Goal: Task Accomplishment & Management: Manage account settings

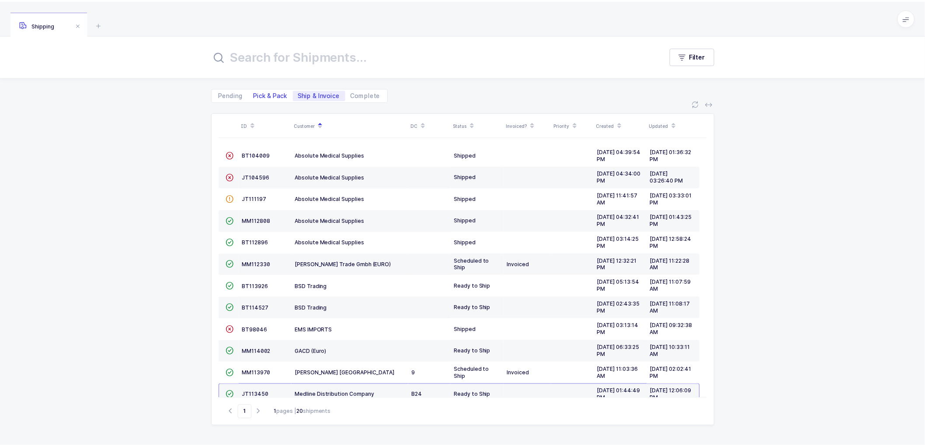
scroll to position [167, 0]
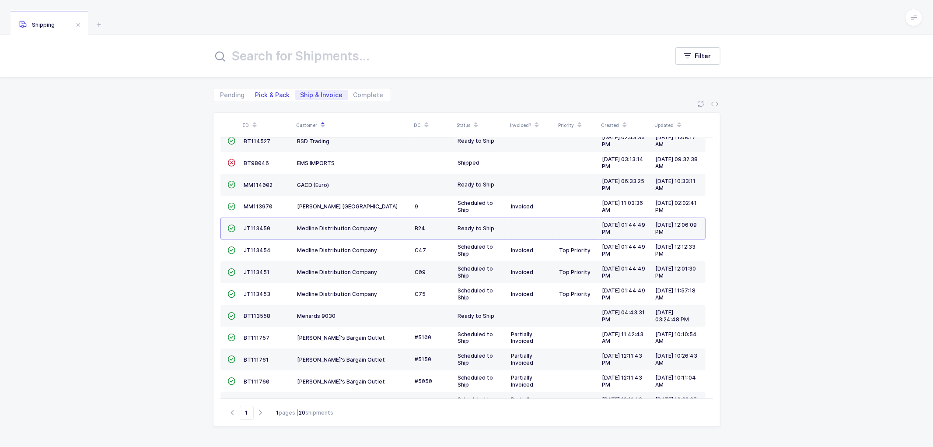
drag, startPoint x: 265, startPoint y: 93, endPoint x: 277, endPoint y: 92, distance: 11.4
click at [265, 92] on span "Pick & Pack" at bounding box center [272, 95] width 35 height 6
click at [256, 92] on input "Pick & Pack" at bounding box center [253, 93] width 6 height 6
radio input "true"
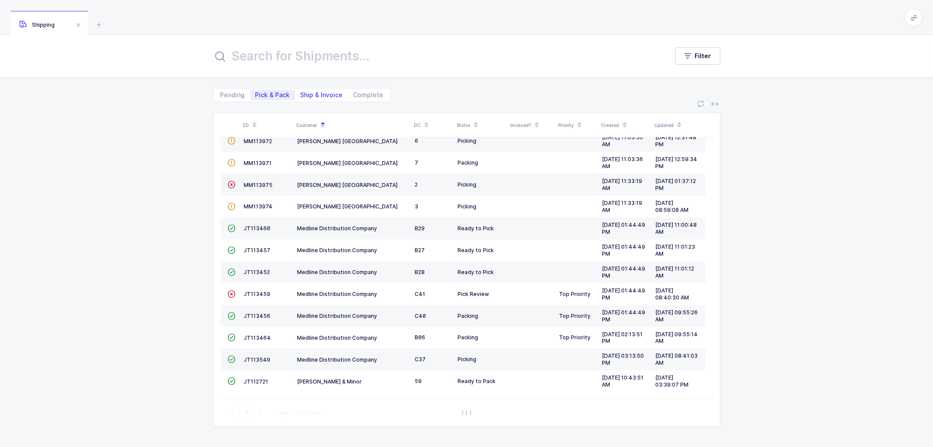
click at [324, 93] on span "Ship & Invoice" at bounding box center [321, 95] width 42 height 6
click at [301, 93] on input "Ship & Invoice" at bounding box center [298, 93] width 6 height 6
radio input "true"
radio input "false"
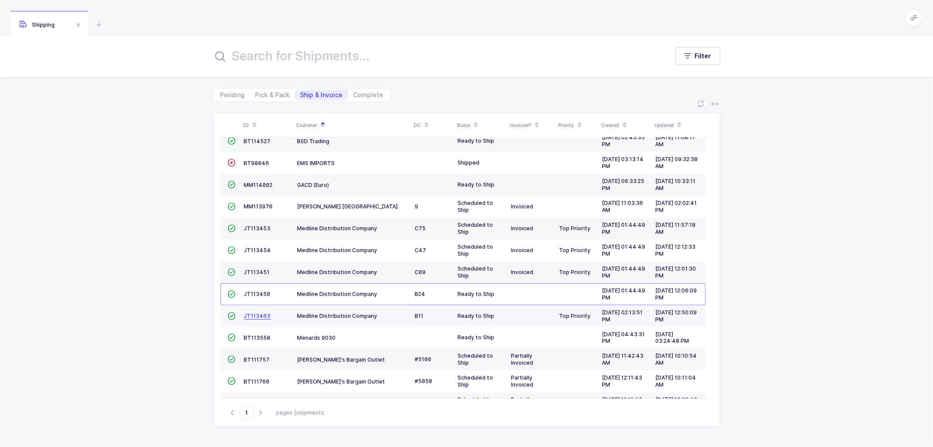
click at [248, 314] on span "JT113463" at bounding box center [257, 315] width 27 height 7
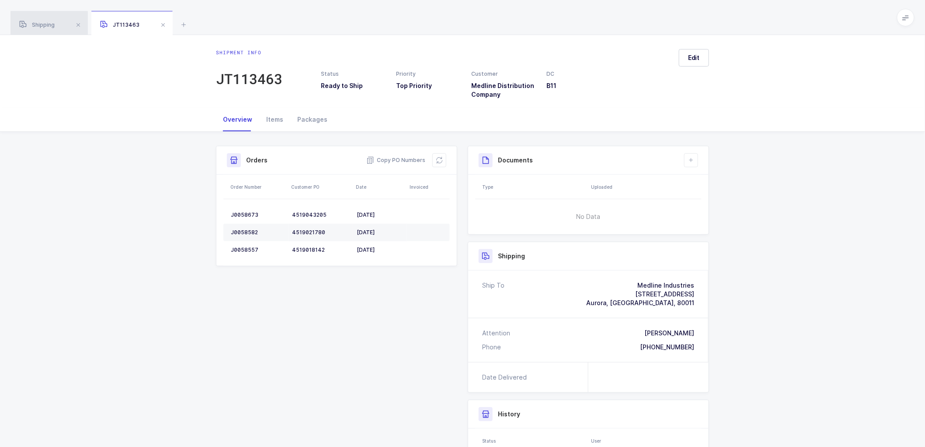
click at [44, 24] on span "Shipping" at bounding box center [36, 24] width 35 height 7
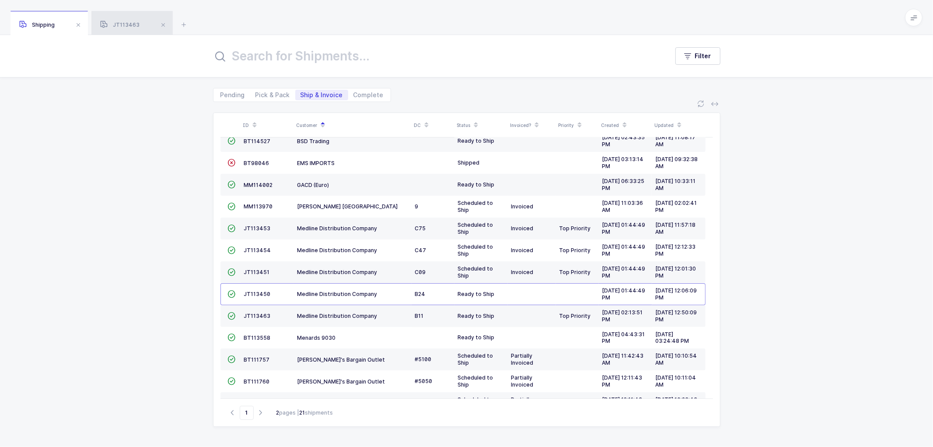
drag, startPoint x: 115, startPoint y: 18, endPoint x: 143, endPoint y: 27, distance: 28.5
click at [115, 18] on div "JT113463" at bounding box center [131, 23] width 81 height 24
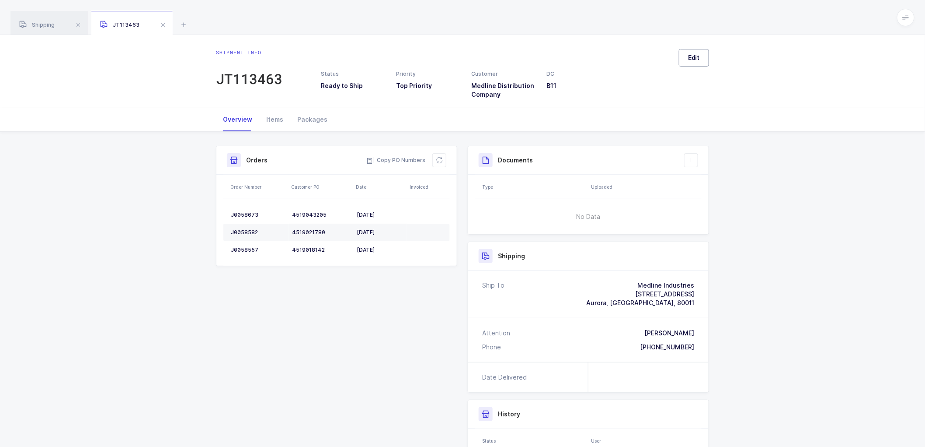
click at [692, 54] on span "Edit" at bounding box center [694, 57] width 12 height 9
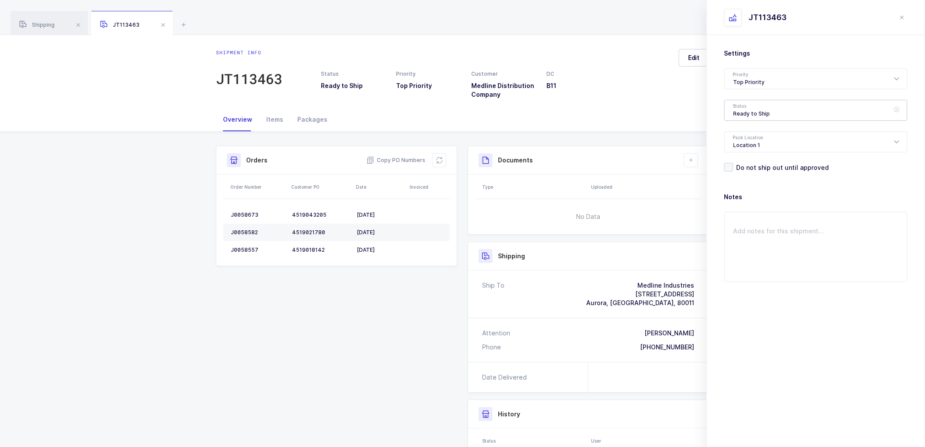
click at [741, 111] on div "Ready to Ship" at bounding box center [816, 110] width 183 height 21
click at [748, 159] on li "Scheduled to Ship" at bounding box center [820, 164] width 183 height 14
type input "Scheduled to Ship"
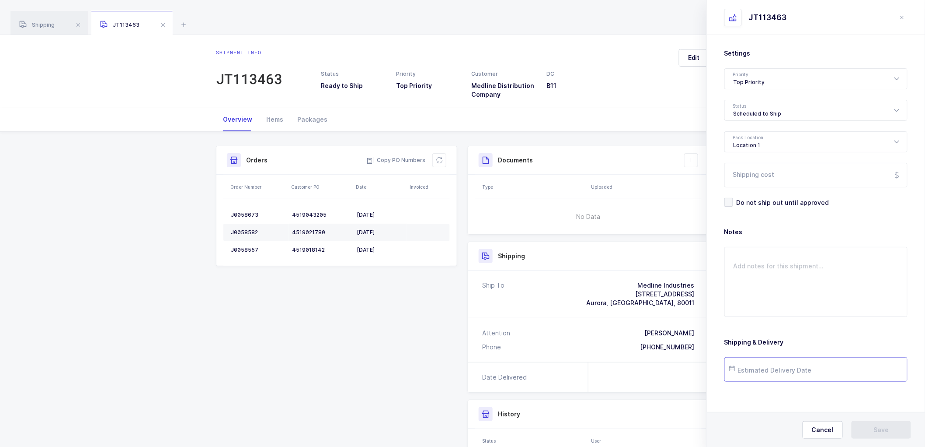
click at [776, 370] on input "text" at bounding box center [816, 369] width 183 height 24
click at [798, 304] on span "24" at bounding box center [796, 303] width 10 height 10
type input "[DATE]"
drag, startPoint x: 882, startPoint y: 427, endPoint x: 880, endPoint y: 421, distance: 6.3
click at [882, 427] on span "Save" at bounding box center [881, 429] width 15 height 9
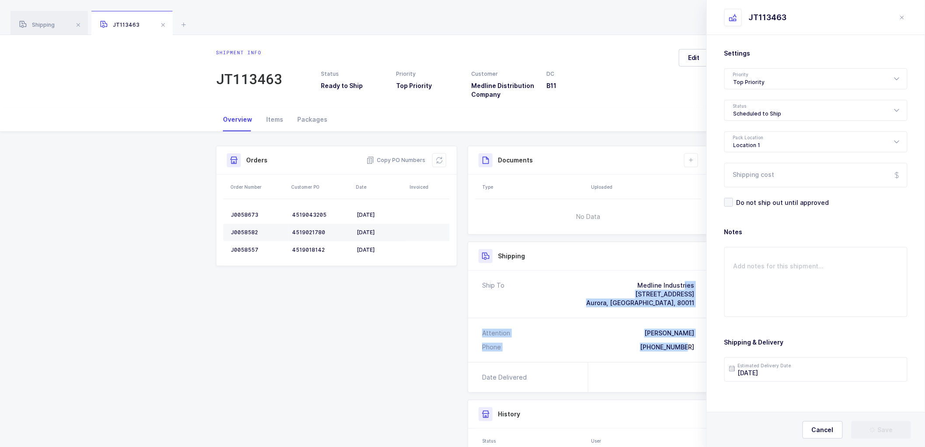
drag, startPoint x: 700, startPoint y: 346, endPoint x: 621, endPoint y: 278, distance: 103.6
click at [621, 278] on div "Ship To Medline Industries [STREET_ADDRESS] Attention [PERSON_NAME] Phone [PHON…" at bounding box center [588, 315] width 241 height 91
copy div "Medline Industries [STREET_ADDRESS] Attention [PERSON_NAME] Phone [PHONE_NUMBER]"
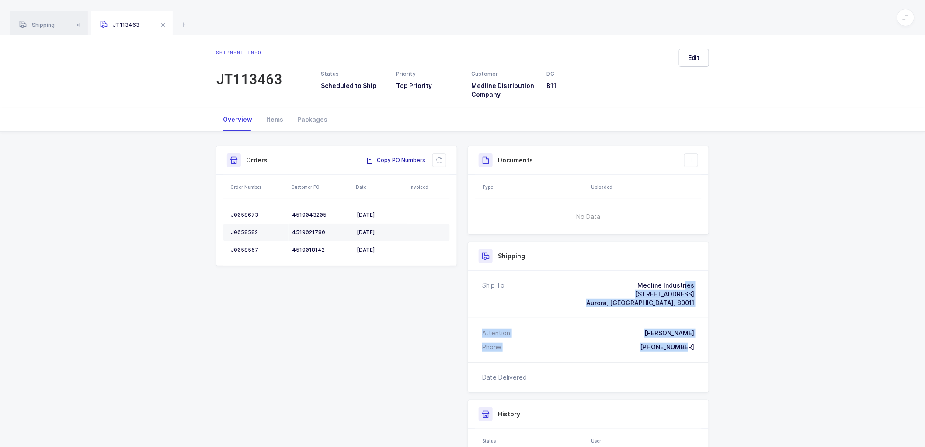
click at [399, 160] on span "Copy PO Numbers" at bounding box center [396, 160] width 59 height 9
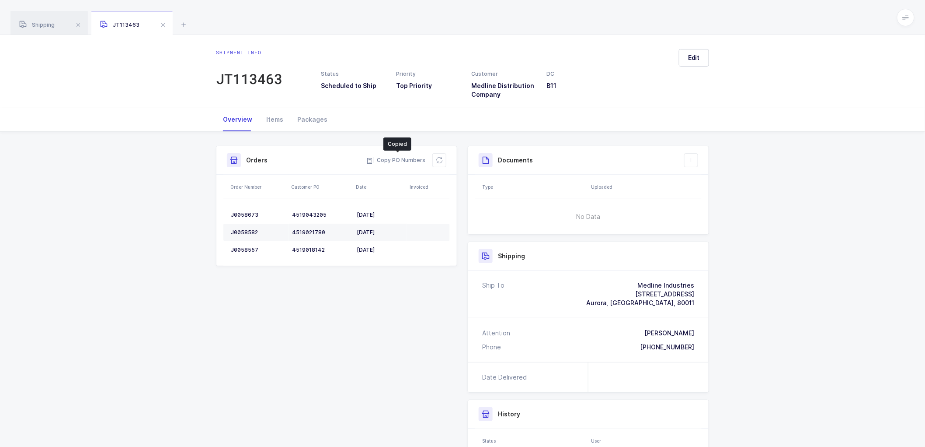
drag, startPoint x: 303, startPoint y: 117, endPoint x: 461, endPoint y: 141, distance: 159.6
click at [305, 117] on div "Packages" at bounding box center [312, 120] width 44 height 24
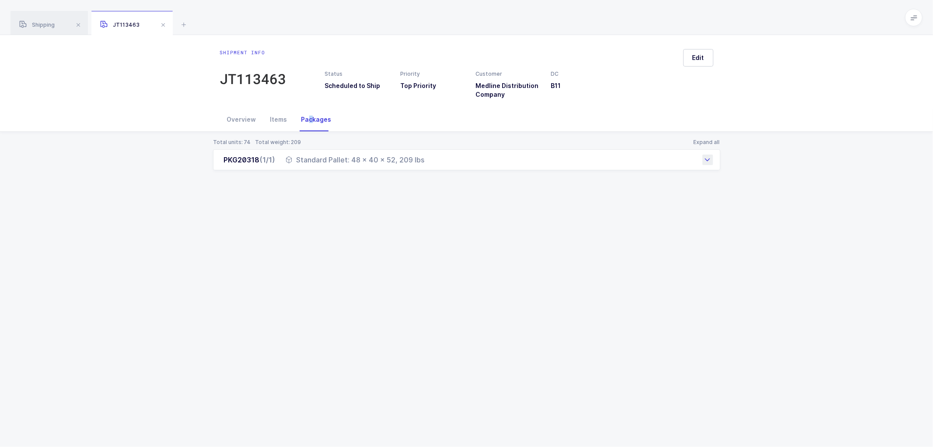
drag, startPoint x: 216, startPoint y: 159, endPoint x: 426, endPoint y: 168, distance: 210.6
click at [426, 168] on div "PKG20318 (1/1) Standard Pallet: 48 x 40 x 52, 209 lbs" at bounding box center [466, 159] width 507 height 21
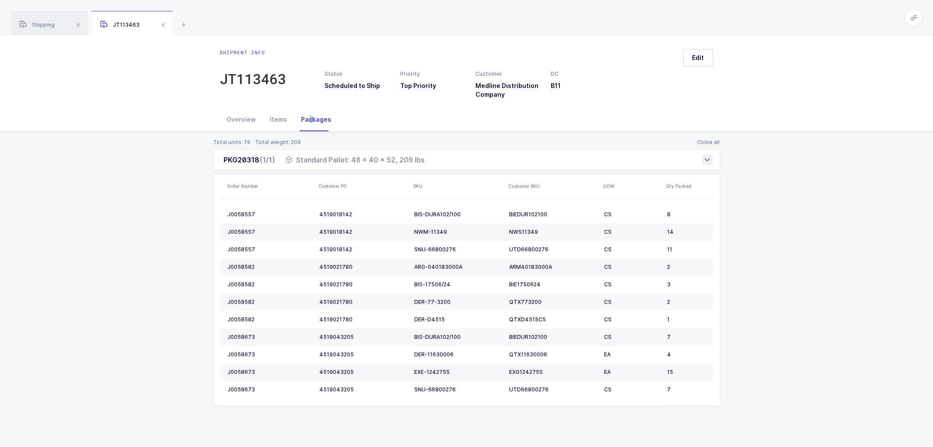
copy div "PKG20318 (1/1) Standard Pallet: 48 x 40 x 52, 209 lbs"
drag, startPoint x: 108, startPoint y: 188, endPoint x: 107, endPoint y: 82, distance: 106.3
click at [110, 184] on div "Total units: 74 Total weight: 209 Close all PKG20318 (1/1) Standard Pallet: 48 …" at bounding box center [466, 283] width 919 height 302
click at [48, 27] on span "Shipping" at bounding box center [36, 24] width 35 height 7
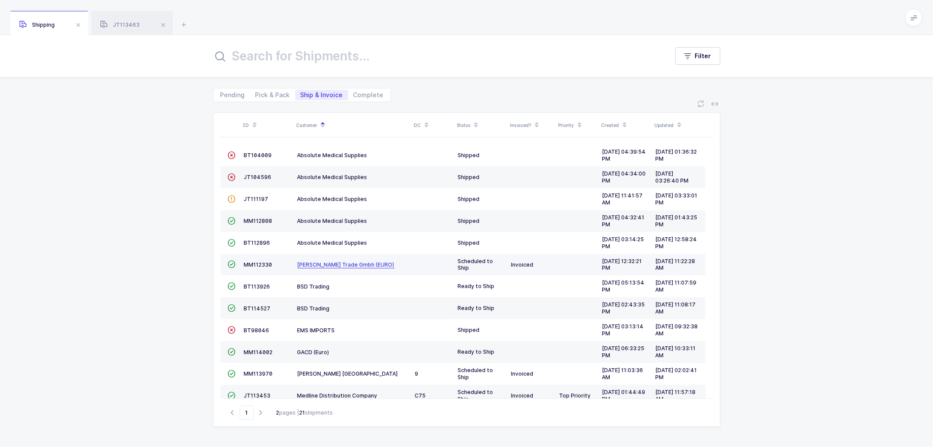
scroll to position [192, 0]
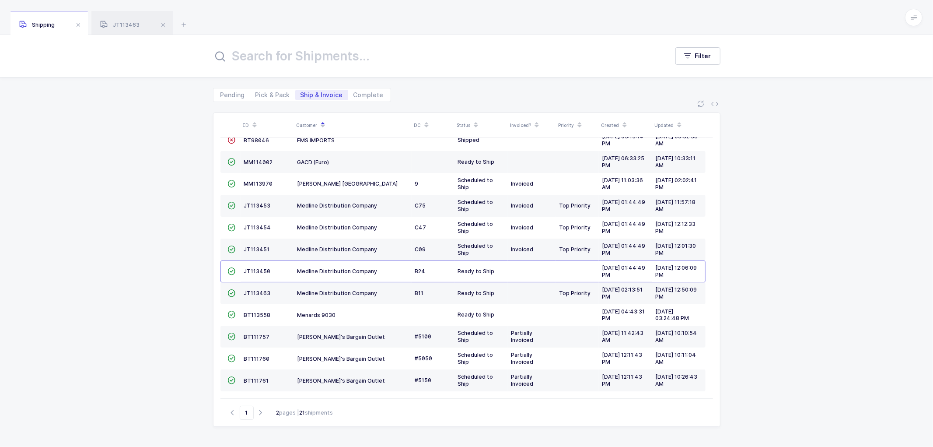
click at [259, 412] on icon "button" at bounding box center [260, 412] width 10 height 7
type input "2"
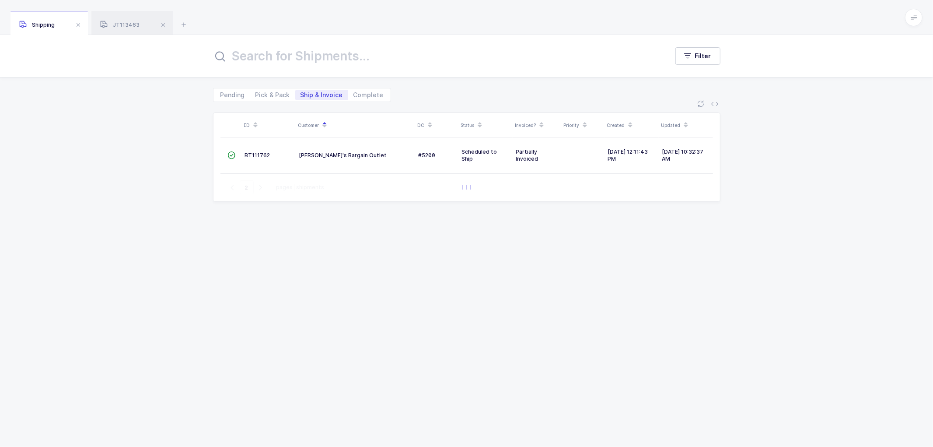
scroll to position [0, 0]
click at [277, 95] on span "Pick & Pack" at bounding box center [272, 95] width 35 height 6
click at [256, 95] on input "Pick & Pack" at bounding box center [253, 93] width 6 height 6
radio input "true"
radio input "false"
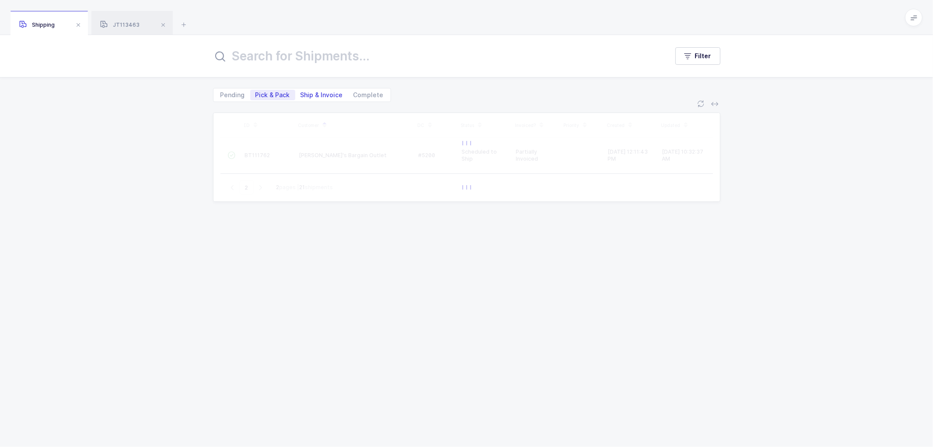
type input "1"
